Goal: Information Seeking & Learning: Learn about a topic

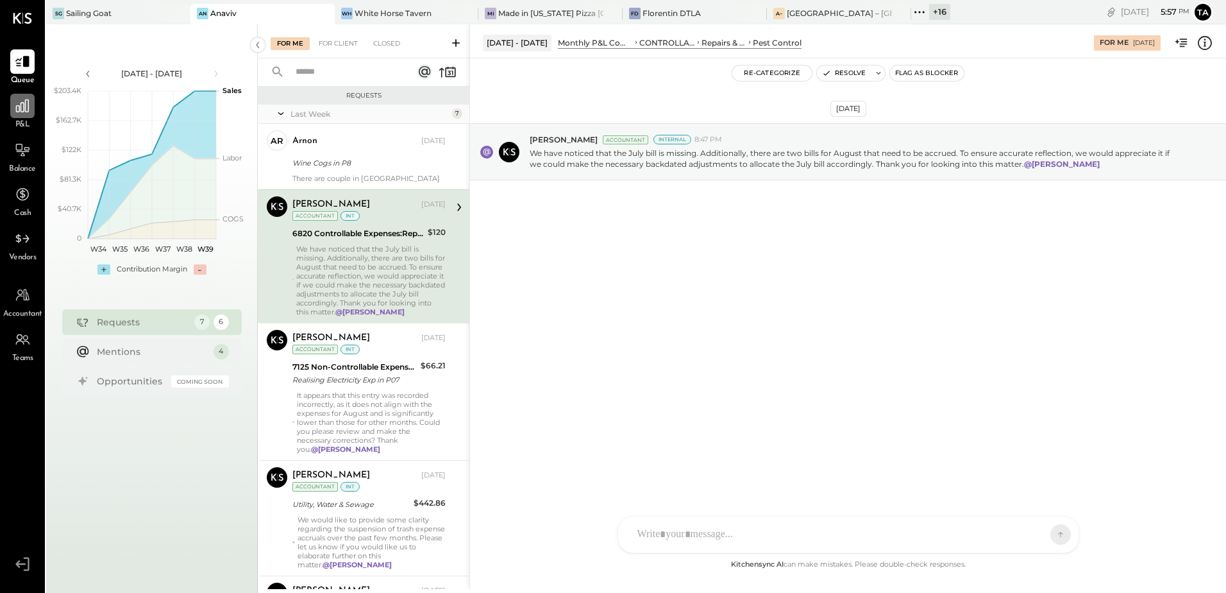
click at [20, 115] on div at bounding box center [22, 106] width 24 height 24
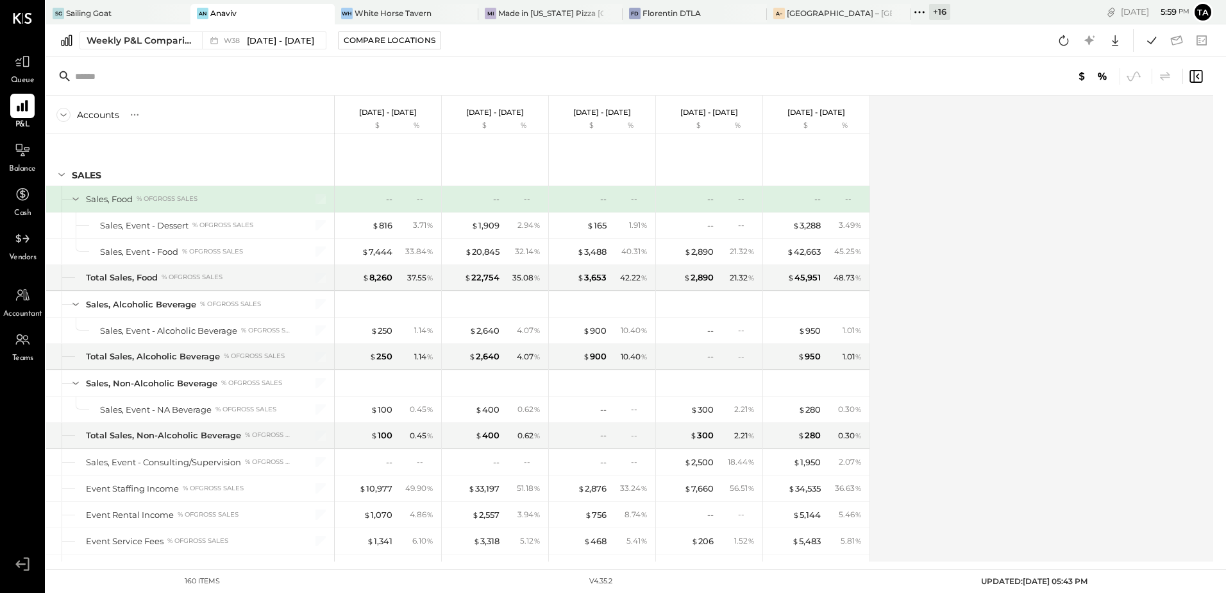
drag, startPoint x: 982, startPoint y: 425, endPoint x: 970, endPoint y: 431, distance: 13.2
click at [982, 425] on div "Accounts S % GL [DATE] - [DATE] $ % [DATE] - [DATE] $ % [DATE] - [DATE] $ % [DA…" at bounding box center [630, 329] width 1169 height 466
click at [21, 144] on icon at bounding box center [22, 149] width 15 height 13
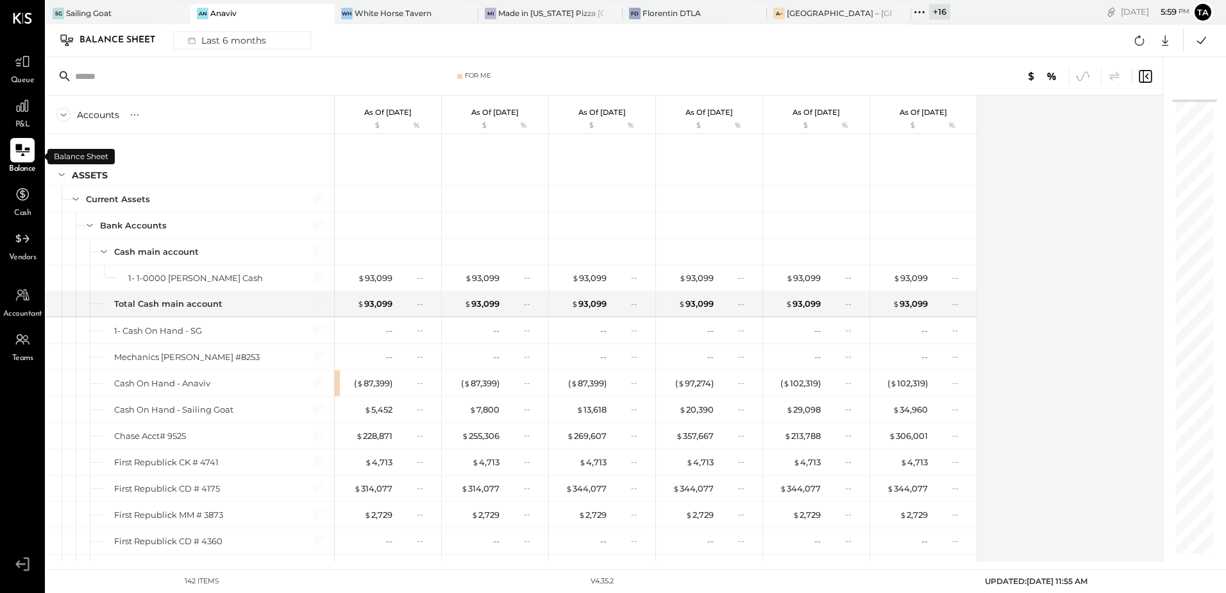
click at [19, 156] on icon at bounding box center [22, 150] width 17 height 17
